Goal: Task Accomplishment & Management: Manage account settings

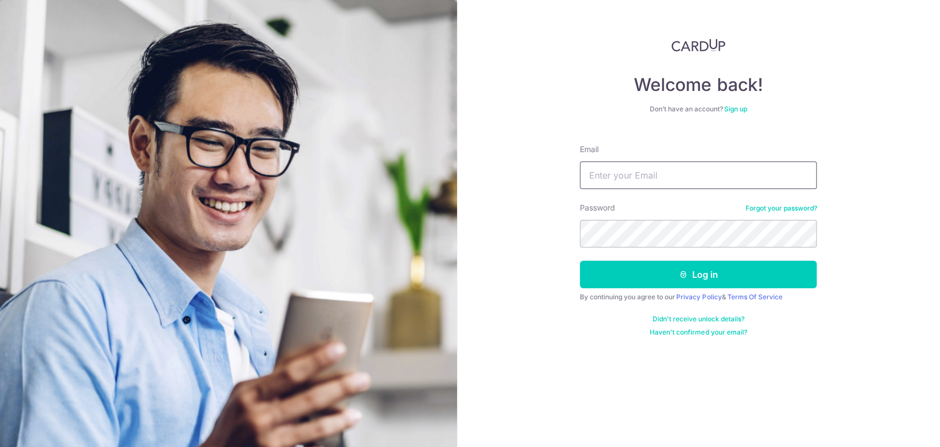
click at [618, 174] on input "Email" at bounding box center [698, 175] width 237 height 28
type input "[PERSON_NAME][EMAIL_ADDRESS][DOMAIN_NAME]"
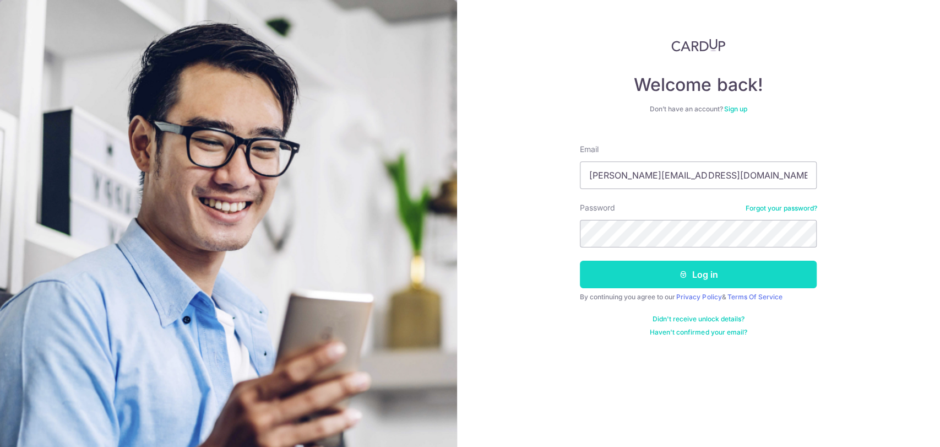
click at [625, 271] on button "Log in" at bounding box center [698, 275] width 237 height 28
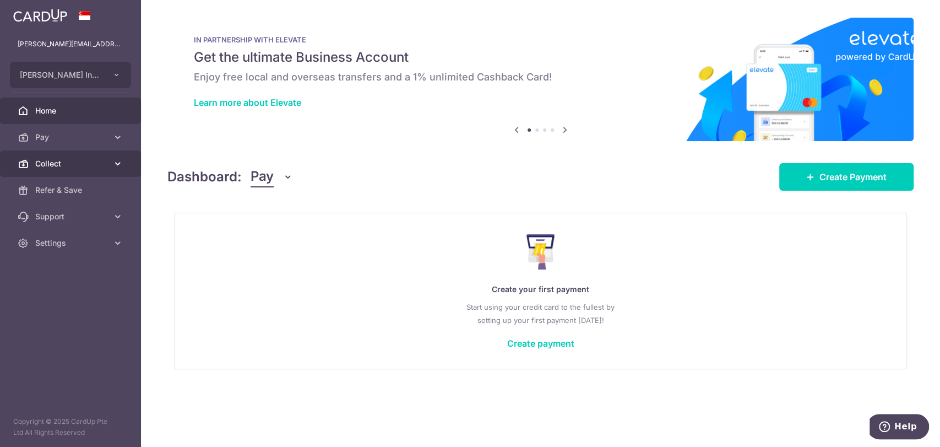
click at [77, 157] on link "Collect" at bounding box center [70, 163] width 141 height 26
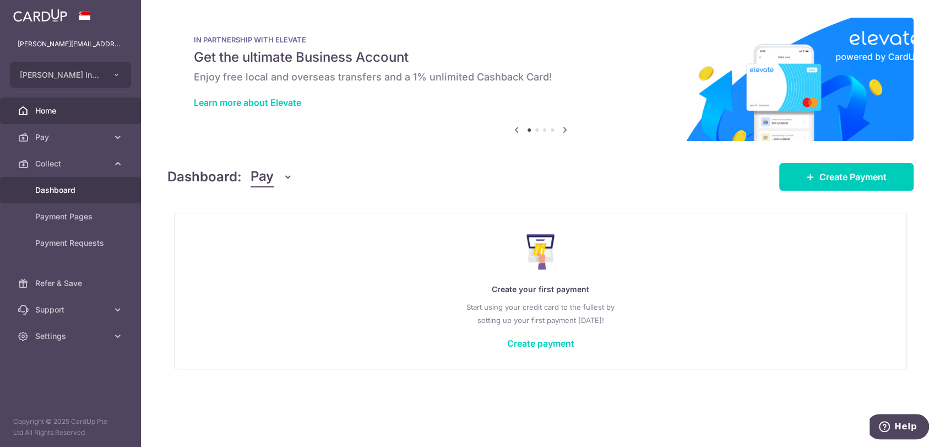
click at [73, 190] on span "Dashboard" at bounding box center [71, 190] width 73 height 11
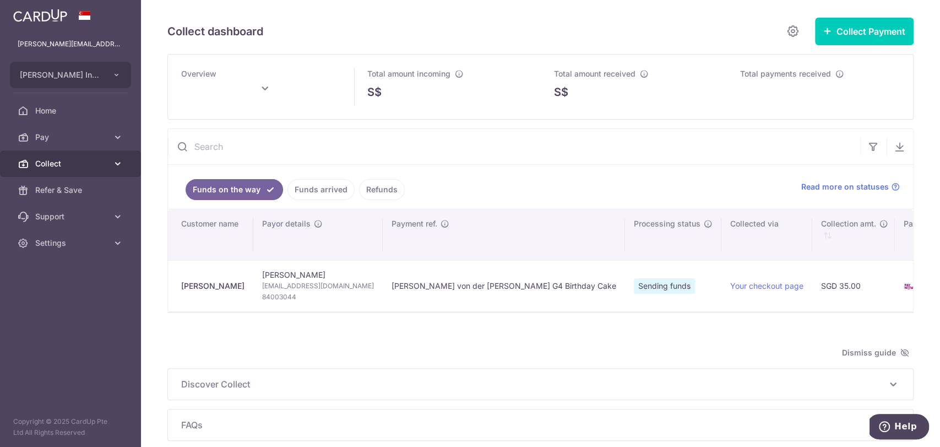
click at [75, 166] on span "Collect" at bounding box center [71, 163] width 73 height 11
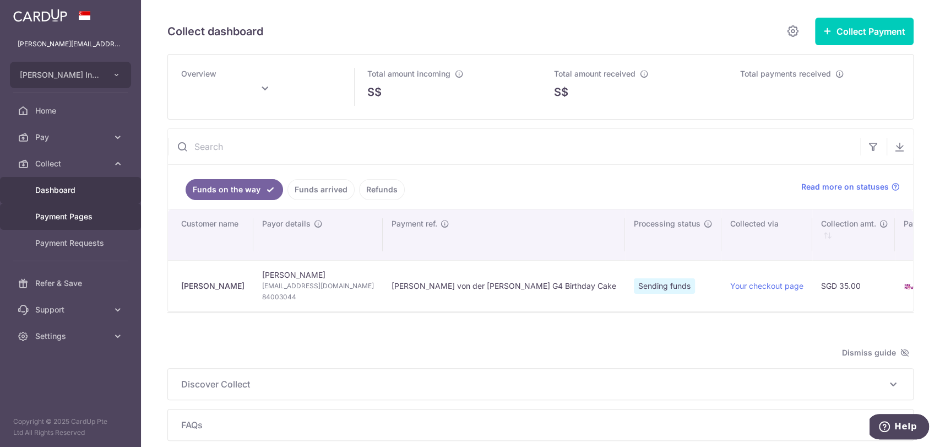
click at [84, 218] on span "Payment Pages" at bounding box center [71, 216] width 73 height 11
type input "October 2025"
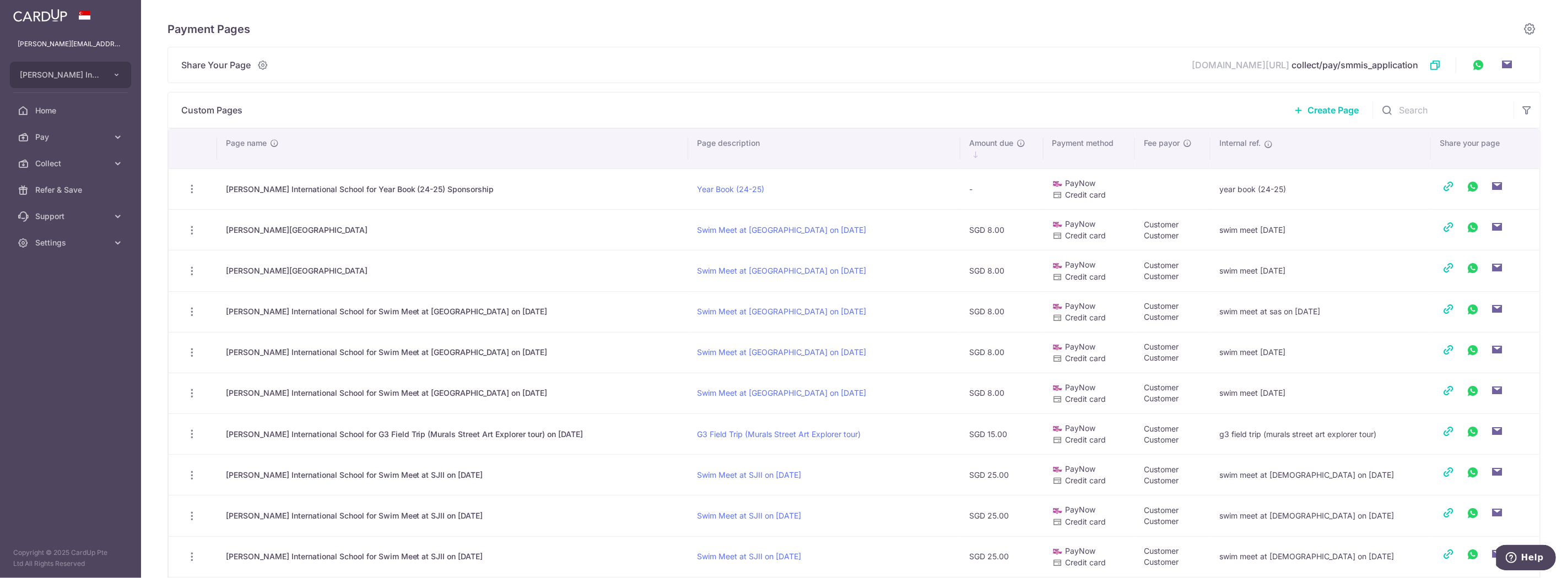
click at [151, 89] on div "Payment Pages Share Your Page app.cardup.co/ collect/pay/smmis_application Link…" at bounding box center [854, 289] width 1426 height 578
drag, startPoint x: 467, startPoint y: 229, endPoint x: 1340, endPoint y: 276, distance: 874.4
click at [940, 276] on tbody "View/Edit Delete Sir Manasseh Meyer International School for Year Book (24-25) …" at bounding box center [854, 577] width 1371 height 817
click at [940, 268] on div "Payment Pages Share Your Page app.cardup.co/ collect/pay/smmis_application Link…" at bounding box center [854, 289] width 1426 height 578
